Goal: Task Accomplishment & Management: Manage account settings

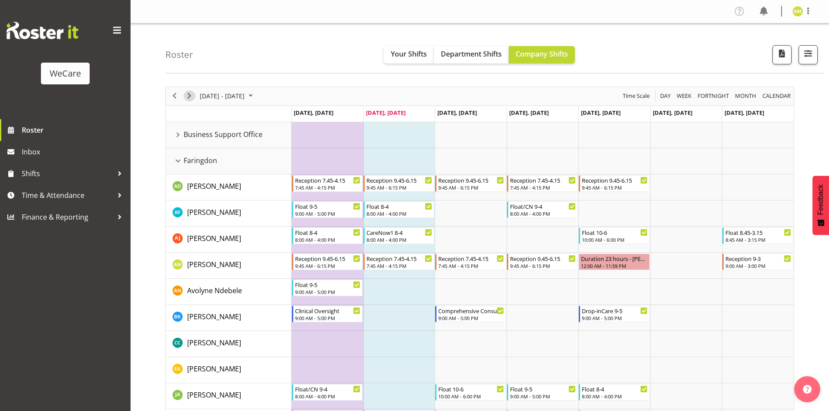
click at [192, 98] on span "Next" at bounding box center [189, 96] width 10 height 11
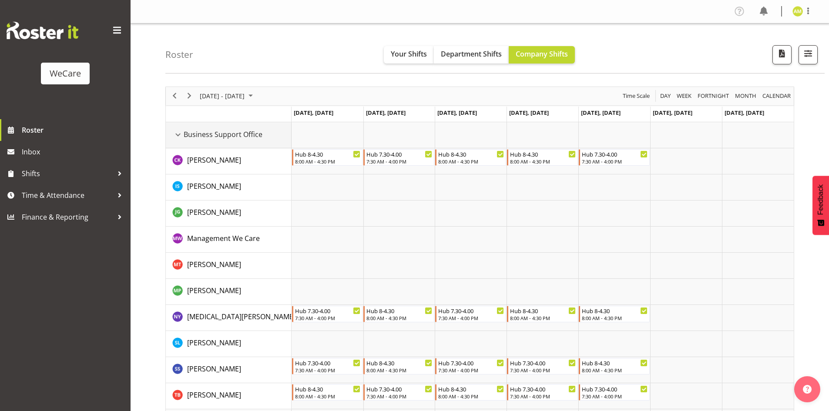
click at [176, 137] on div "Business Support Office resource" at bounding box center [177, 134] width 11 height 11
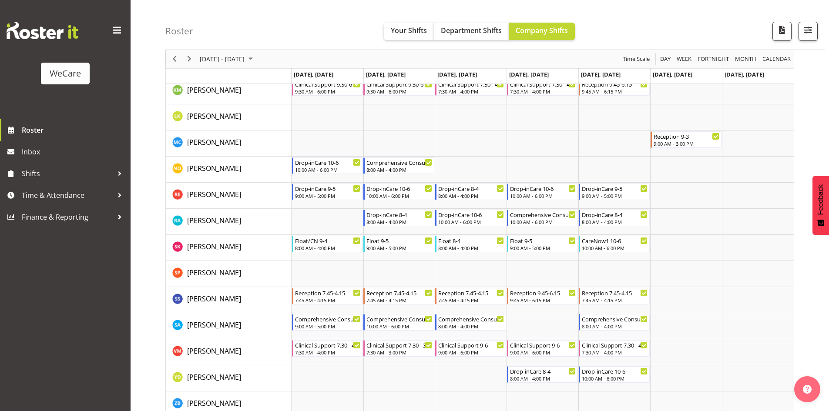
scroll to position [479, 0]
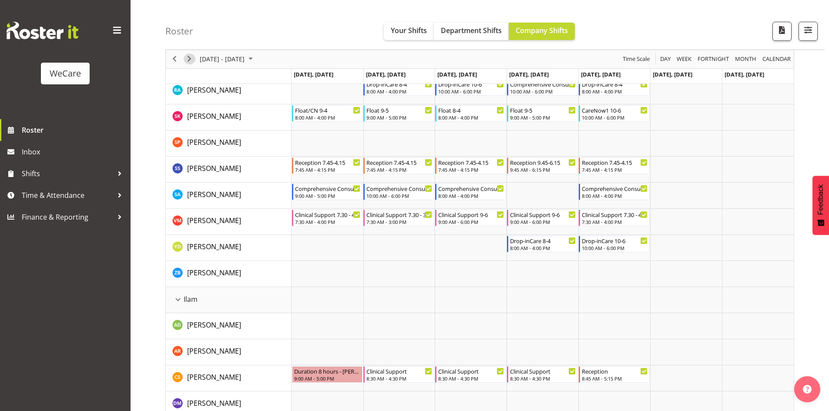
click at [186, 63] on span "Next" at bounding box center [189, 59] width 10 height 11
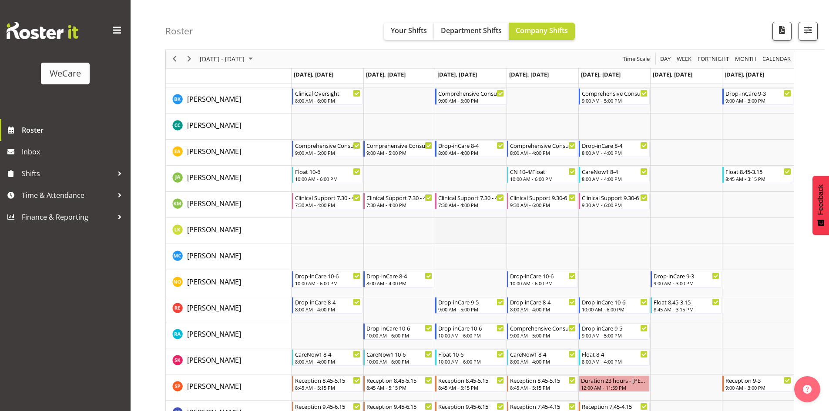
scroll to position [522, 0]
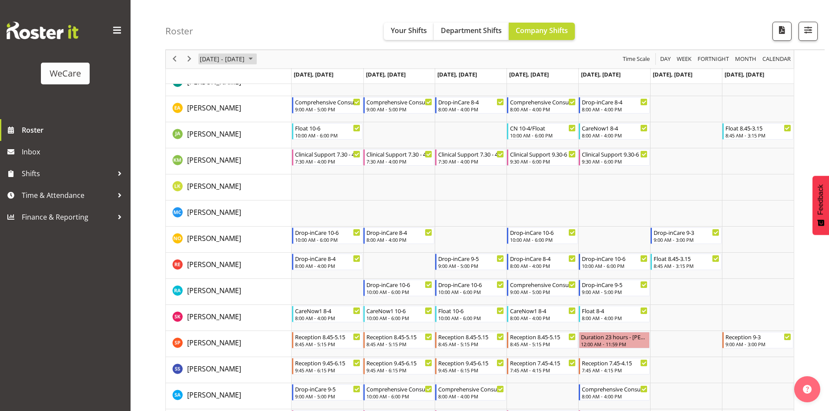
click at [246, 64] on span "[DATE] - [DATE]" at bounding box center [222, 59] width 47 height 11
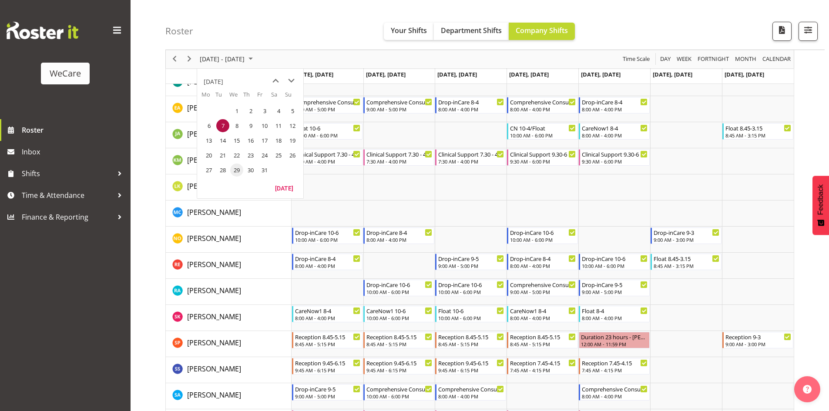
click at [236, 171] on span "29" at bounding box center [236, 170] width 13 height 13
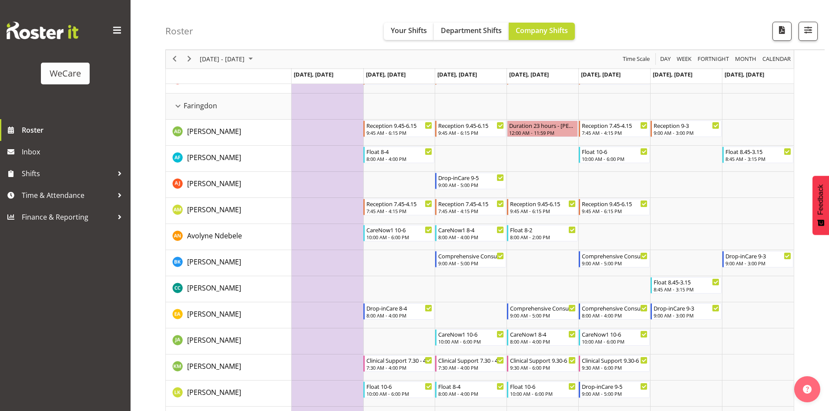
scroll to position [305, 0]
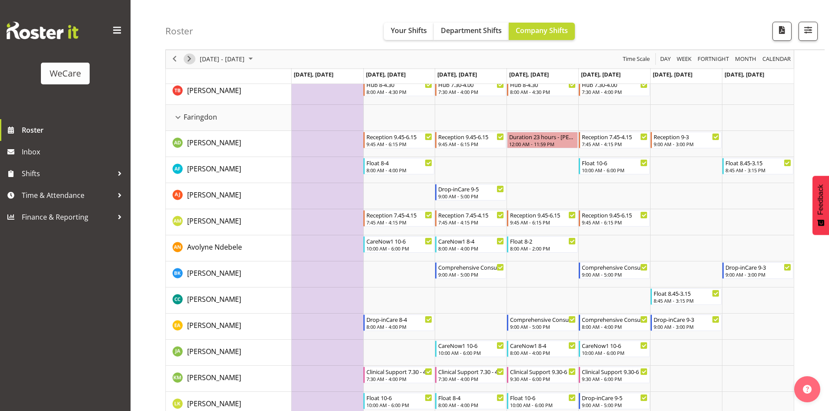
click at [189, 64] on span "Next" at bounding box center [189, 59] width 10 height 11
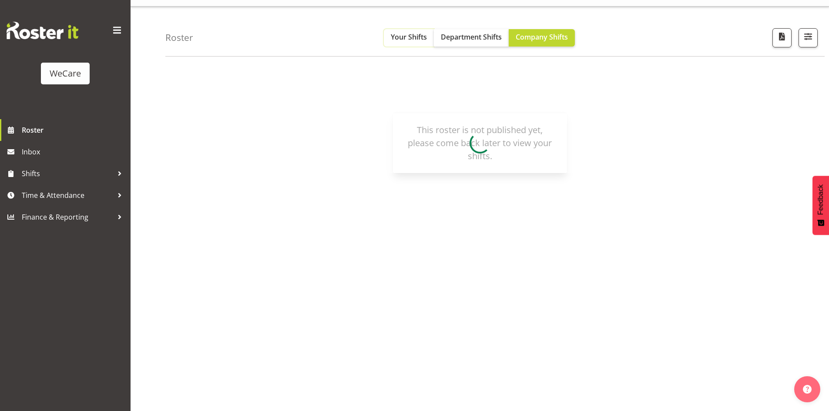
click at [404, 41] on span "Your Shifts" at bounding box center [409, 37] width 36 height 10
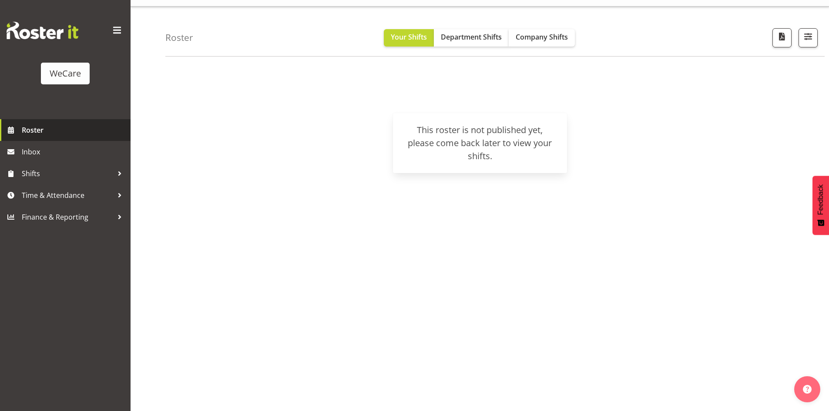
click at [73, 135] on span "Roster" at bounding box center [74, 130] width 104 height 13
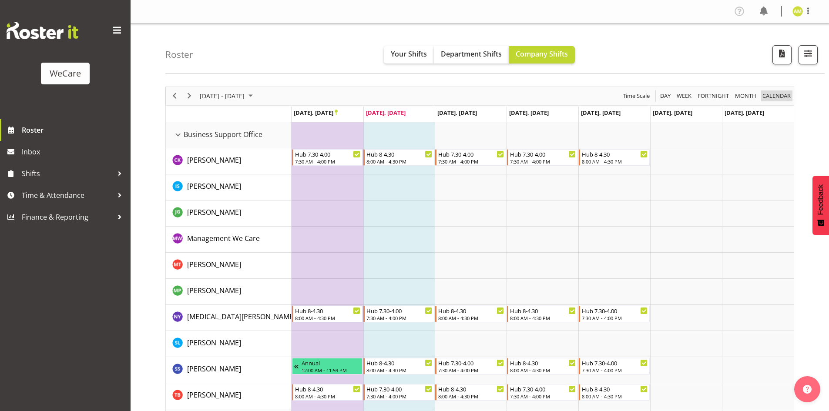
click at [769, 97] on span "calendar" at bounding box center [777, 96] width 30 height 11
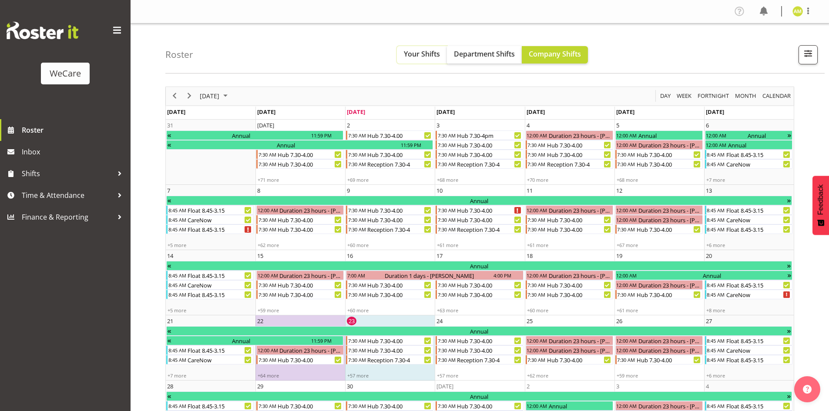
click at [404, 61] on button "Your Shifts" at bounding box center [422, 54] width 50 height 17
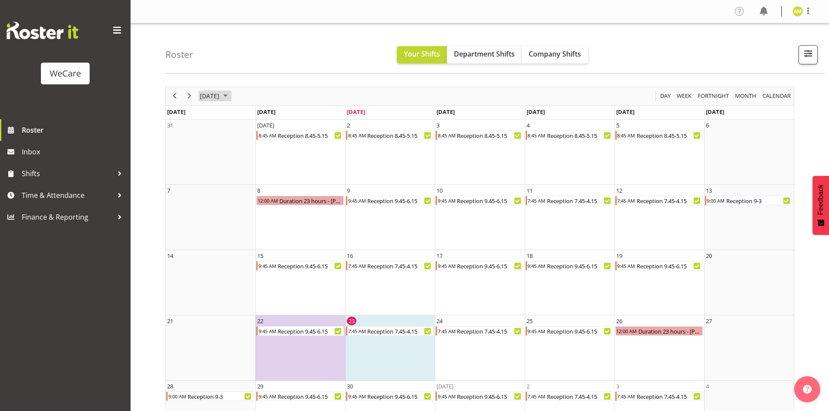
click at [220, 94] on span "September 2025" at bounding box center [209, 96] width 21 height 11
click at [269, 192] on span "Nov" at bounding box center [263, 194] width 20 height 20
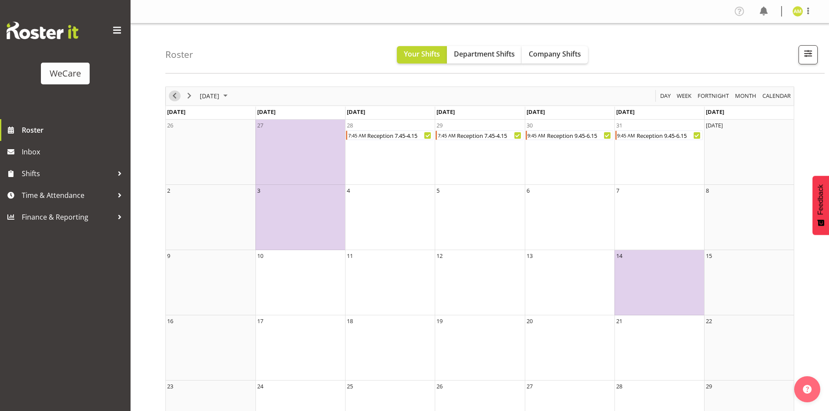
click at [175, 98] on span "Previous" at bounding box center [174, 96] width 10 height 11
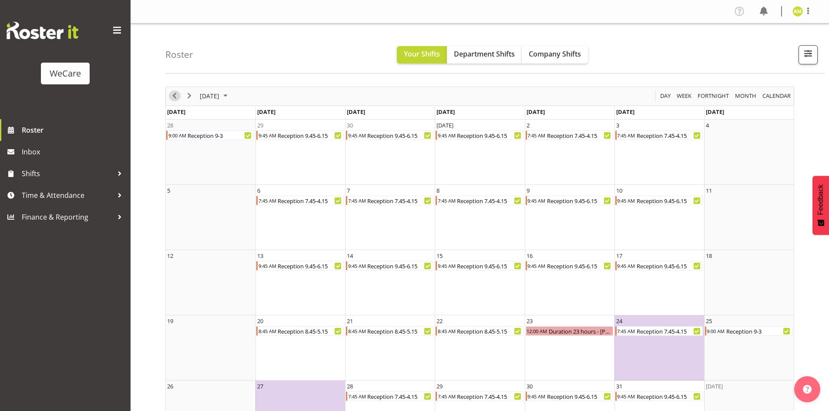
scroll to position [42, 0]
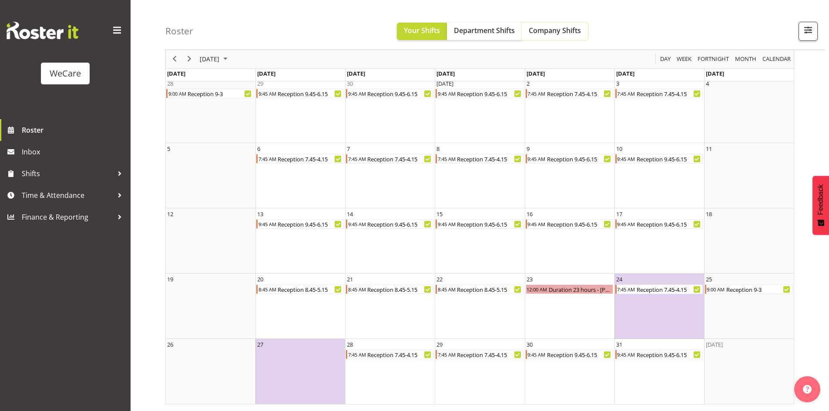
click at [545, 33] on span "Company Shifts" at bounding box center [555, 31] width 52 height 10
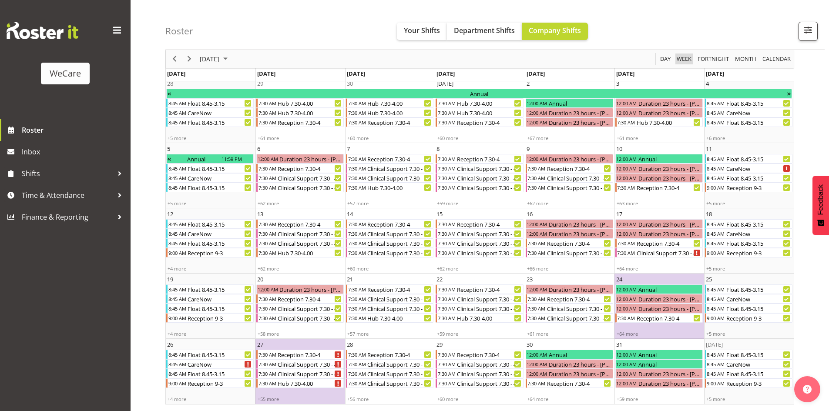
click at [684, 61] on span "Week" at bounding box center [684, 59] width 17 height 11
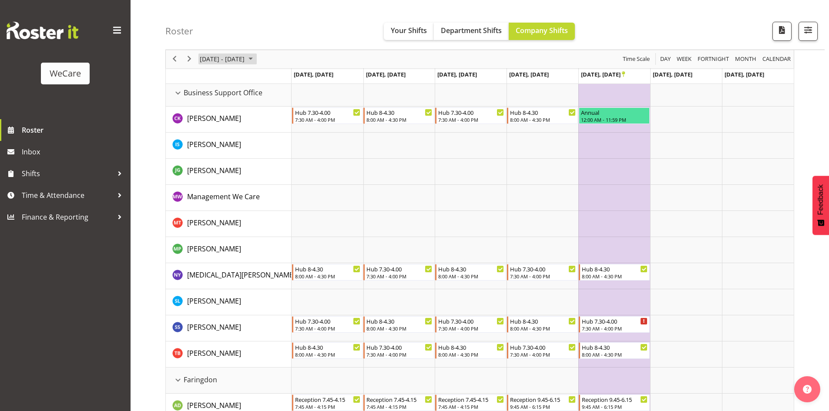
click at [256, 61] on span "October 2025" at bounding box center [251, 59] width 10 height 11
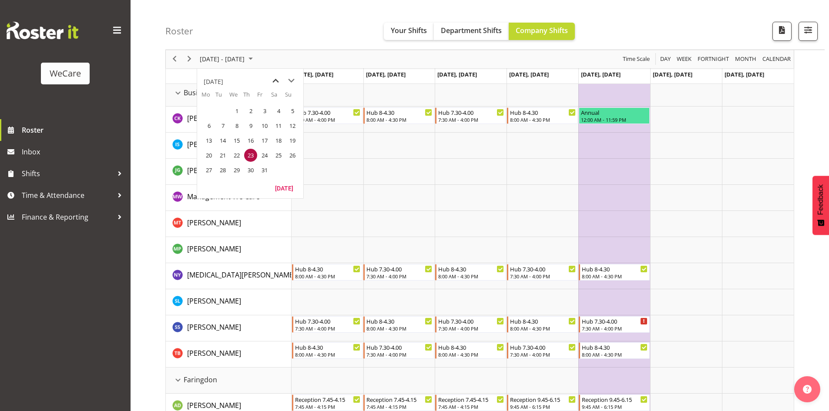
click at [276, 81] on span "previous month" at bounding box center [275, 81] width 15 height 16
click at [217, 155] on span "23" at bounding box center [222, 155] width 13 height 13
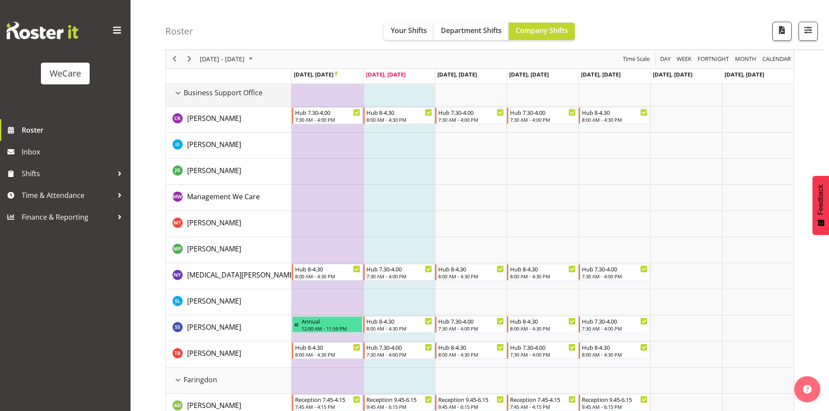
click at [179, 93] on div "Business Support Office resource" at bounding box center [177, 93] width 11 height 11
click at [178, 92] on div "Business Support Office resource" at bounding box center [177, 93] width 11 height 11
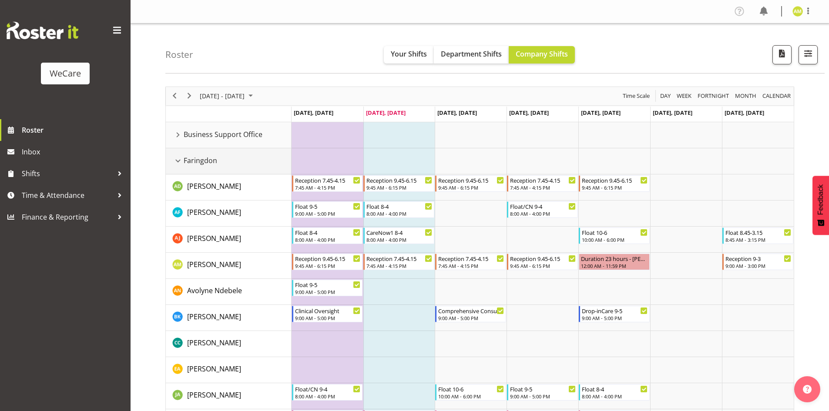
drag, startPoint x: 178, startPoint y: 160, endPoint x: 178, endPoint y: 174, distance: 13.5
click at [178, 160] on div "Faringdon resource" at bounding box center [177, 160] width 11 height 11
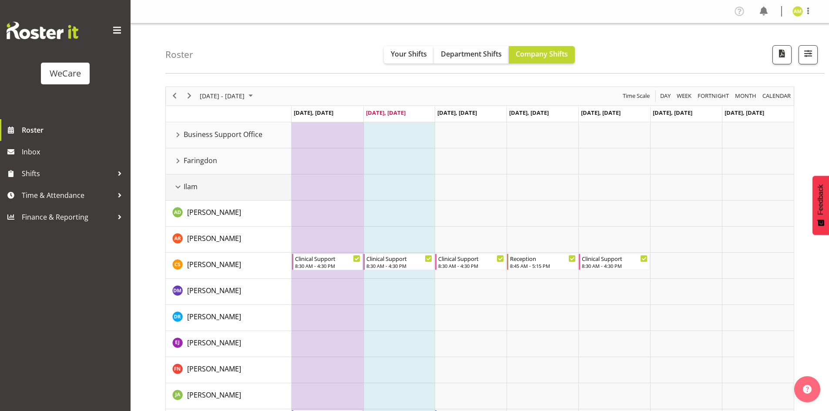
click at [178, 185] on div "Ilam resource" at bounding box center [177, 187] width 11 height 11
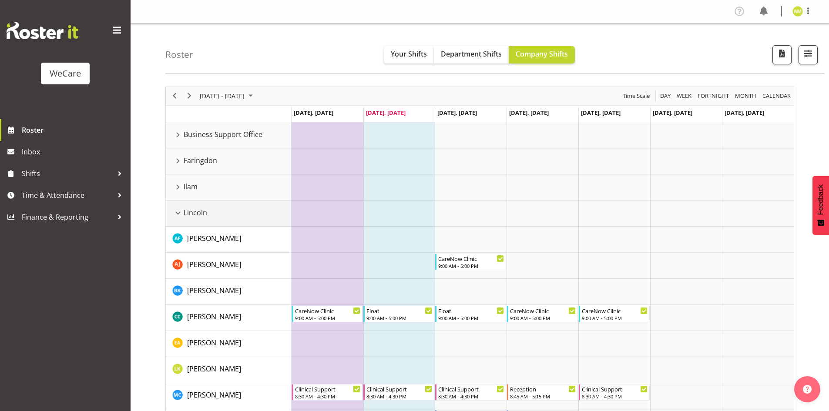
click at [179, 210] on div "Lincoln resource" at bounding box center [177, 213] width 11 height 11
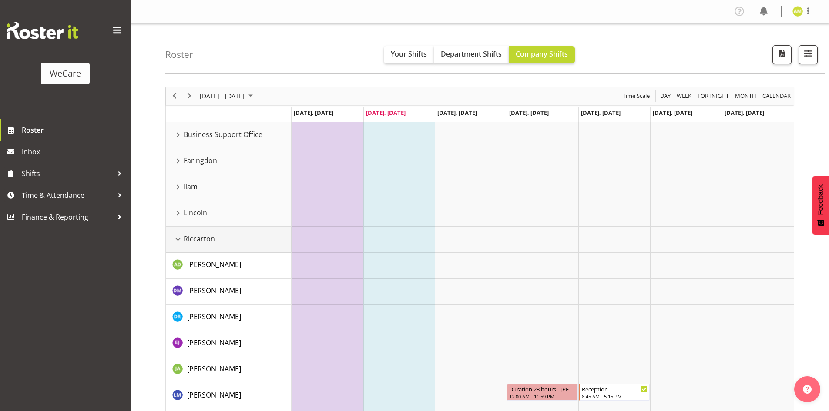
click at [179, 239] on div "Riccarton resource" at bounding box center [177, 239] width 11 height 11
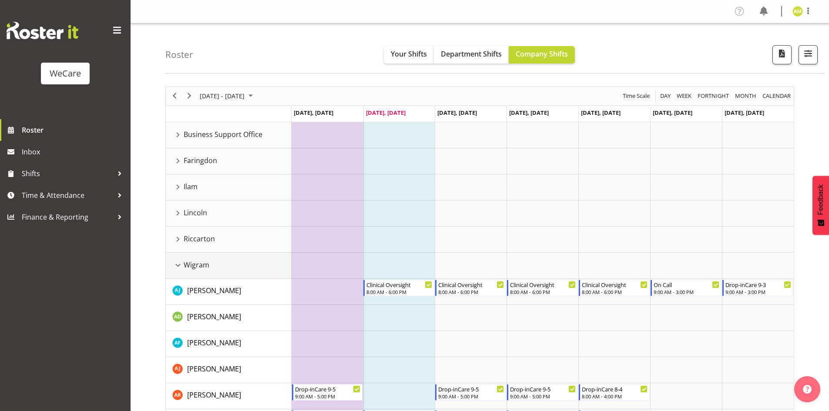
click at [176, 264] on div "Wigram resource" at bounding box center [177, 265] width 11 height 11
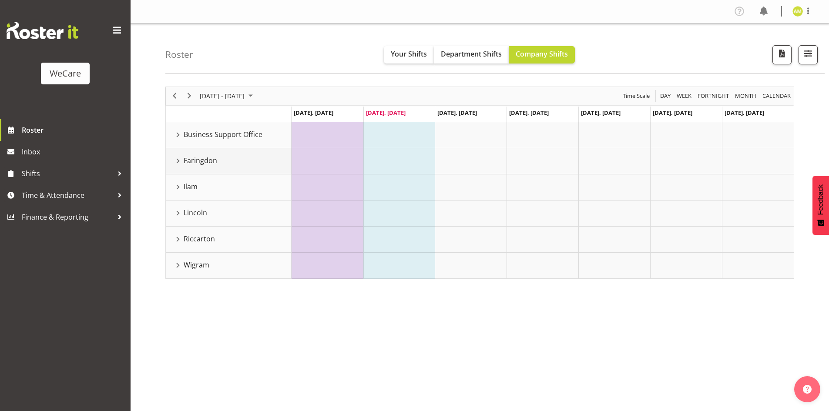
click at [181, 160] on div "Faringdon resource" at bounding box center [177, 160] width 11 height 11
